Goal: Transaction & Acquisition: Purchase product/service

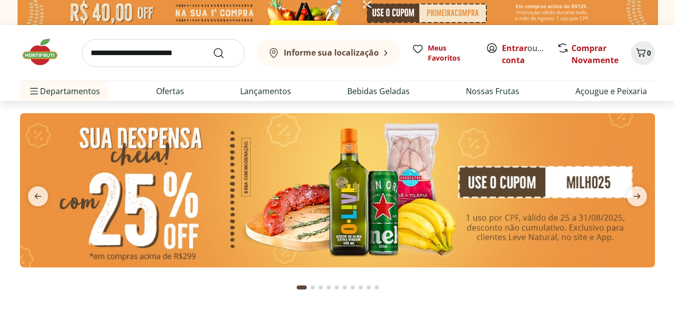
click at [361, 212] on img at bounding box center [337, 190] width 635 height 154
click at [337, 50] on b "Informe sua localização" at bounding box center [331, 52] width 95 height 11
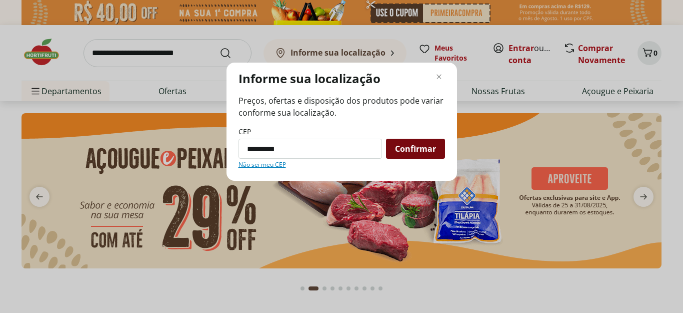
type input "*********"
click at [412, 149] on span "Confirmar" at bounding box center [415, 149] width 41 height 8
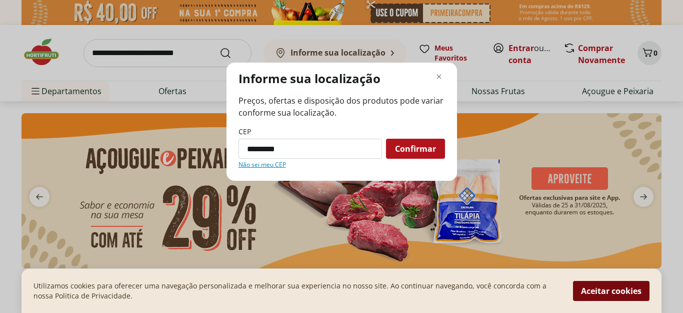
click at [600, 287] on button "Aceitar cookies" at bounding box center [611, 291] width 77 height 20
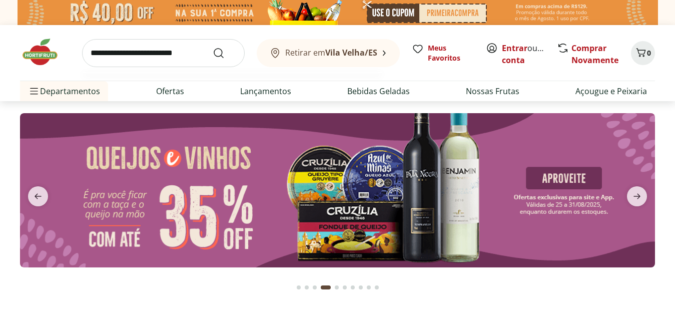
click at [161, 54] on input "search" at bounding box center [163, 53] width 163 height 28
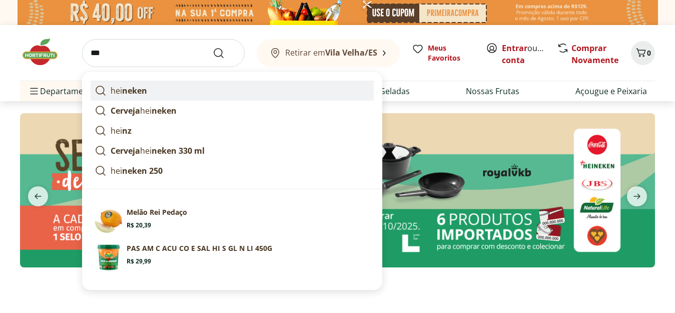
click at [172, 89] on link "hei neken" at bounding box center [232, 91] width 283 height 20
type input "********"
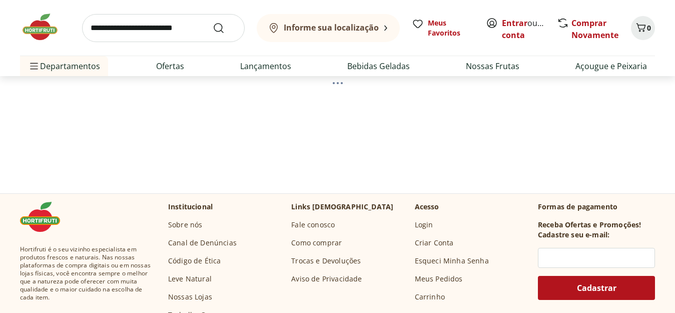
scroll to position [50, 0]
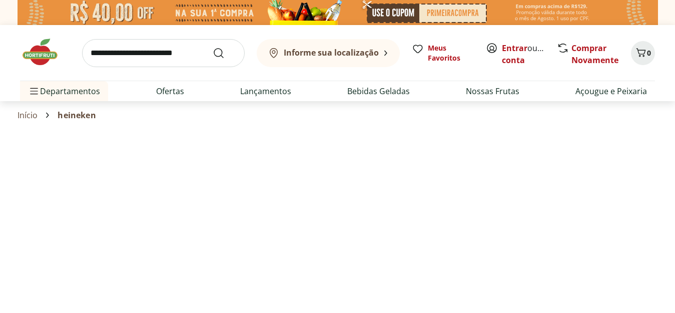
select select "**********"
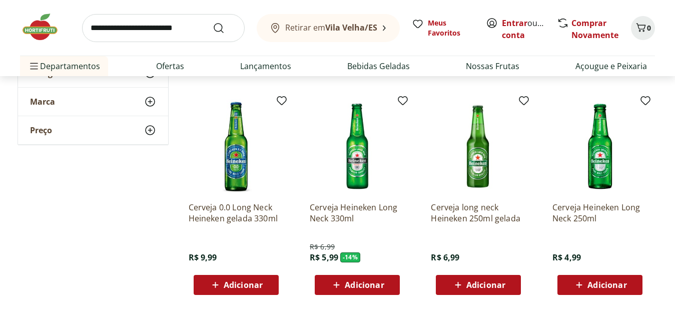
scroll to position [350, 0]
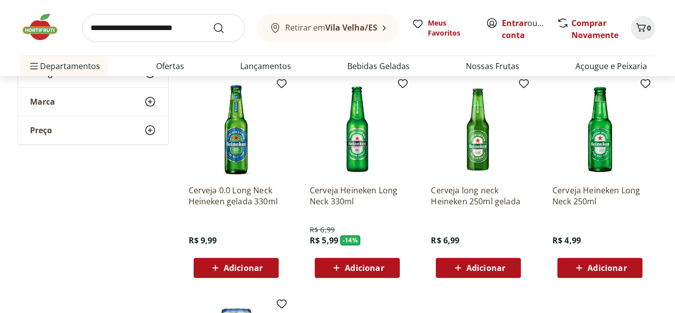
click at [354, 148] on img at bounding box center [357, 129] width 95 height 95
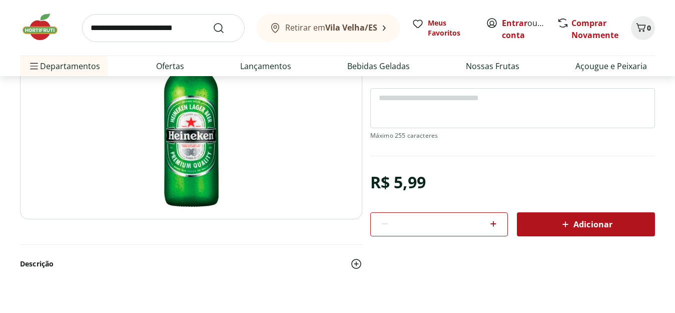
scroll to position [150, 0]
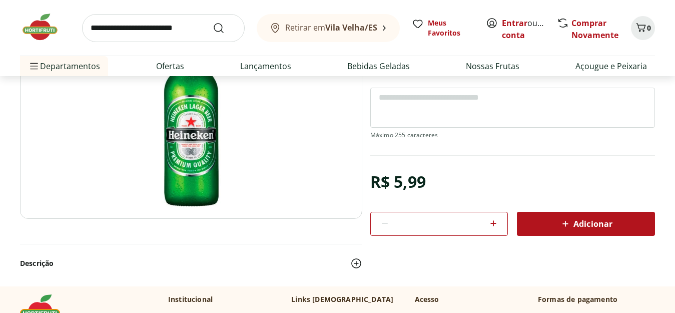
click at [492, 220] on icon at bounding box center [493, 223] width 12 height 12
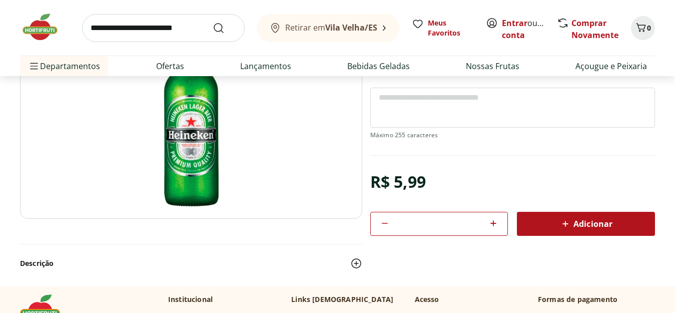
click at [492, 220] on icon at bounding box center [493, 223] width 12 height 12
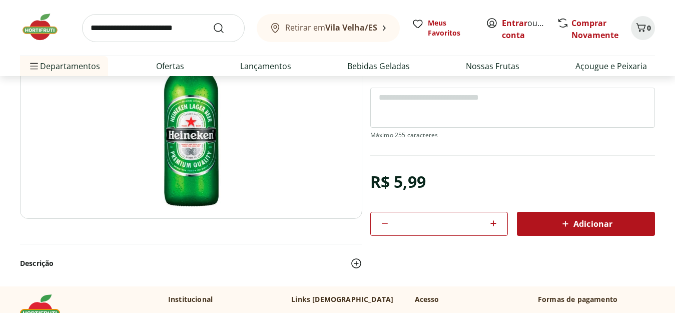
click at [492, 220] on icon at bounding box center [493, 223] width 12 height 12
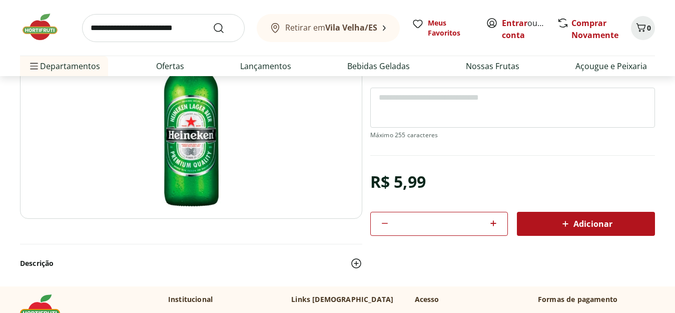
click at [492, 220] on icon at bounding box center [493, 223] width 12 height 12
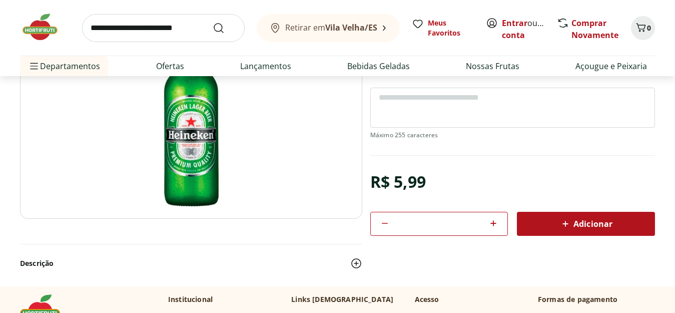
click at [492, 220] on icon at bounding box center [493, 223] width 12 height 12
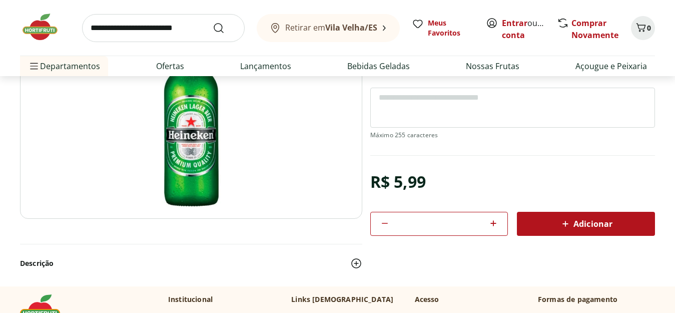
click at [492, 220] on icon at bounding box center [493, 223] width 12 height 12
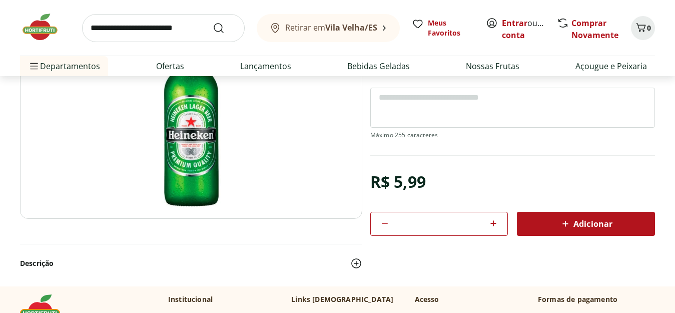
click at [492, 220] on icon at bounding box center [493, 223] width 12 height 12
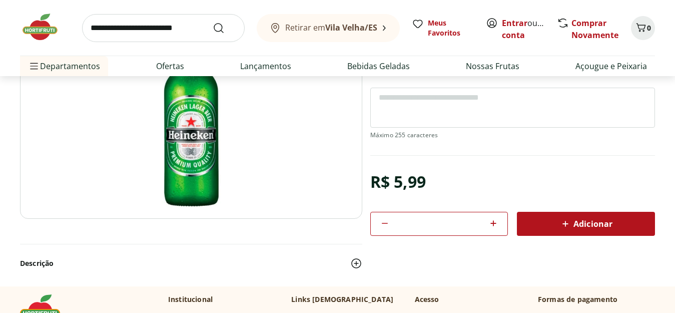
click at [492, 220] on icon at bounding box center [493, 223] width 12 height 12
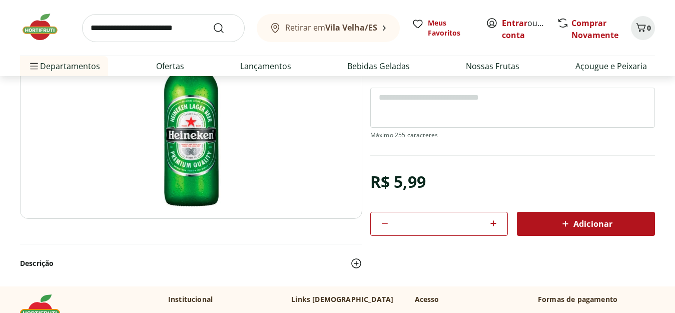
click at [492, 220] on icon at bounding box center [493, 223] width 12 height 12
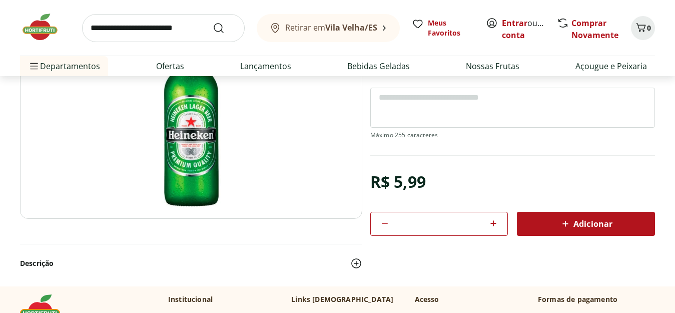
click at [492, 220] on icon at bounding box center [493, 223] width 12 height 12
type input "**"
click at [551, 222] on div "Adicionar" at bounding box center [586, 224] width 122 height 18
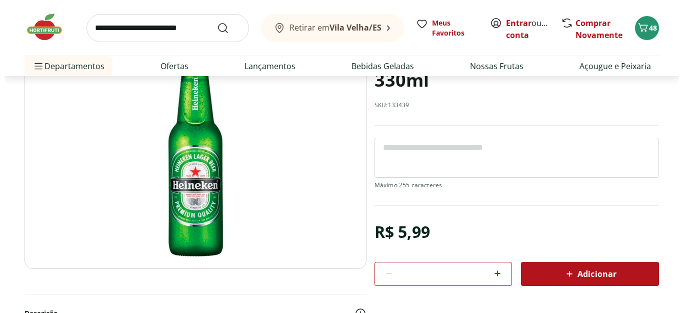
scroll to position [250, 0]
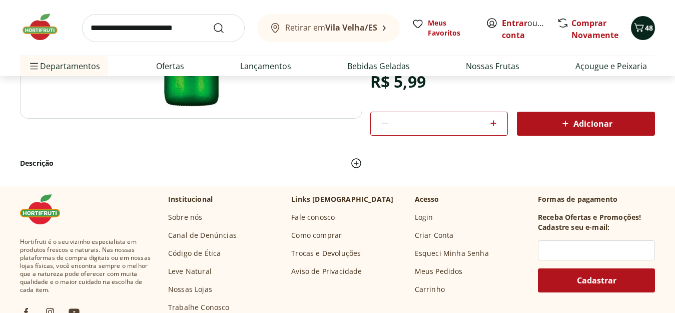
click at [648, 21] on button "48" at bounding box center [643, 28] width 24 height 24
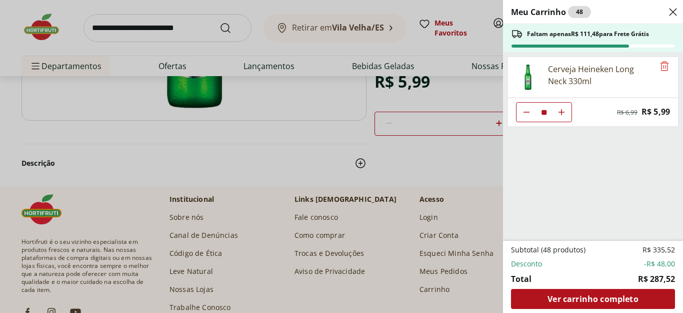
click at [528, 114] on icon "Diminuir Quantidade" at bounding box center [527, 112] width 8 height 8
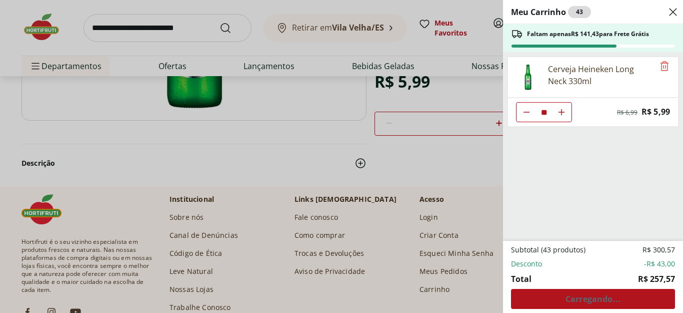
click at [528, 114] on icon "Diminuir Quantidade" at bounding box center [527, 112] width 8 height 8
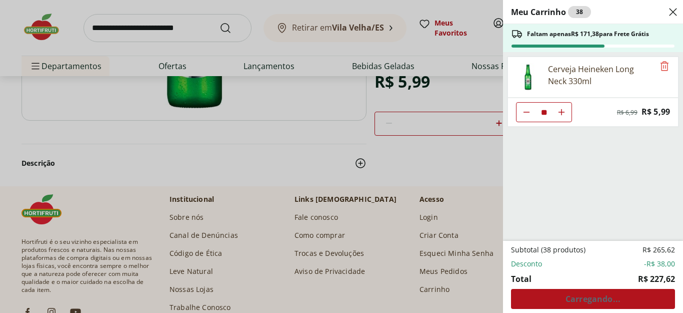
click at [528, 114] on icon "Diminuir Quantidade" at bounding box center [527, 112] width 8 height 8
type input "**"
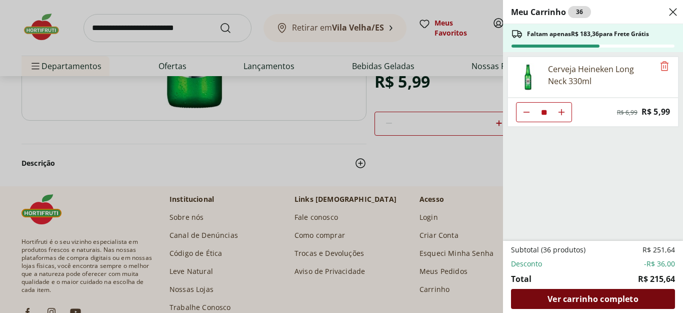
click at [612, 300] on span "Ver carrinho completo" at bounding box center [593, 299] width 91 height 8
